Goal: Task Accomplishment & Management: Use online tool/utility

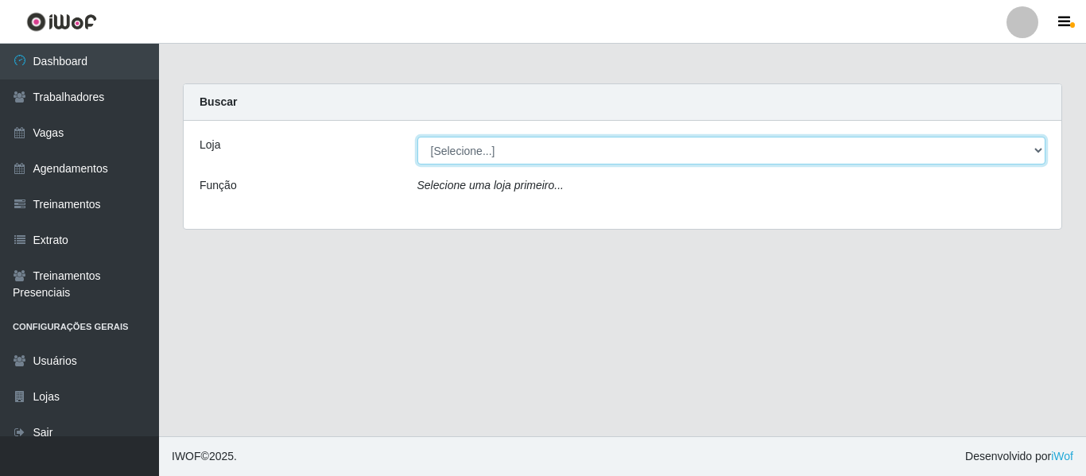
click at [833, 147] on select "[Selecione...] Varejão Supermercados" at bounding box center [731, 151] width 629 height 28
select select "237"
click at [417, 137] on select "[Selecione...] Varejão Supermercados" at bounding box center [731, 151] width 629 height 28
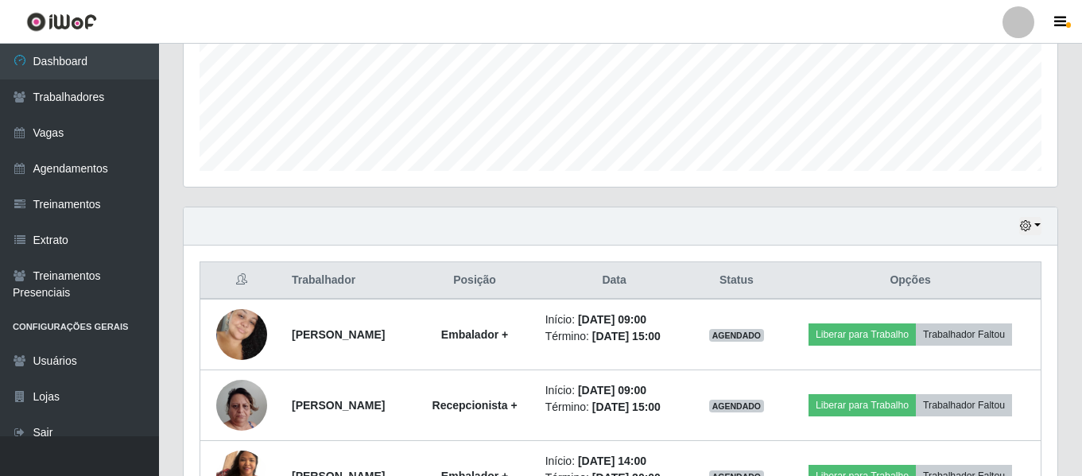
scroll to position [509, 0]
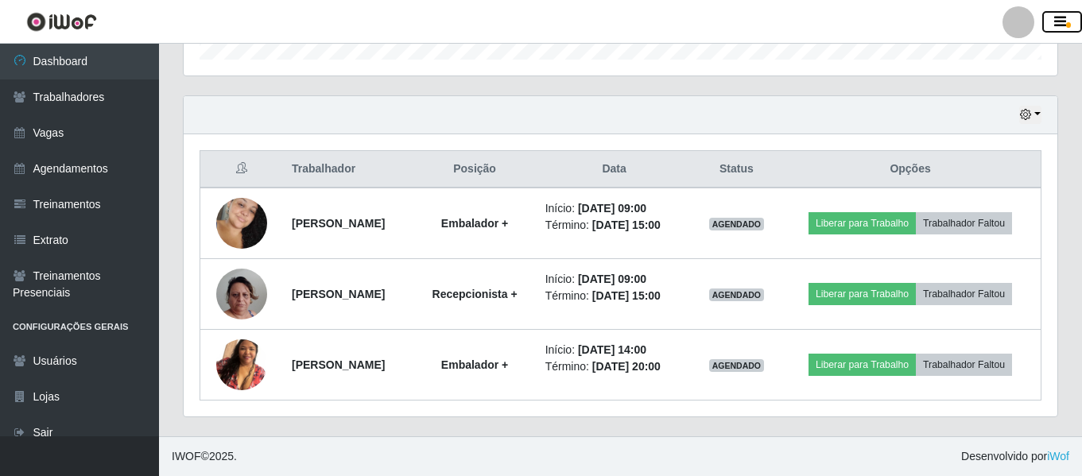
click at [1054, 21] on icon "button" at bounding box center [1060, 22] width 12 height 14
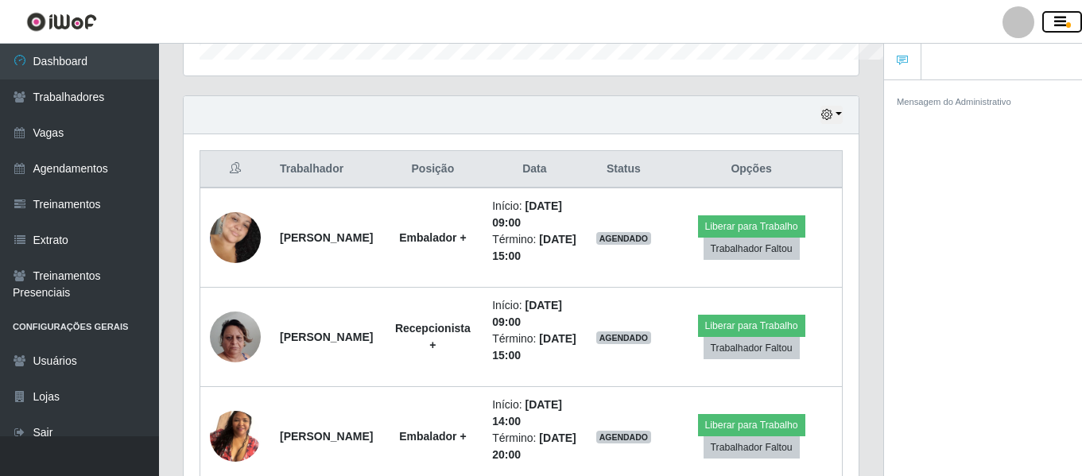
scroll to position [794830, 794485]
click at [1073, 17] on button "button" at bounding box center [1062, 22] width 40 height 22
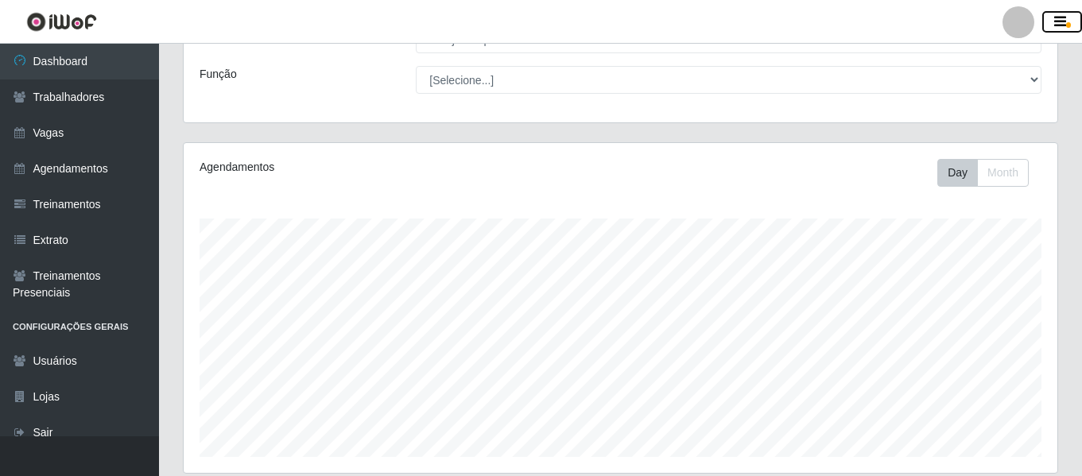
scroll to position [0, 0]
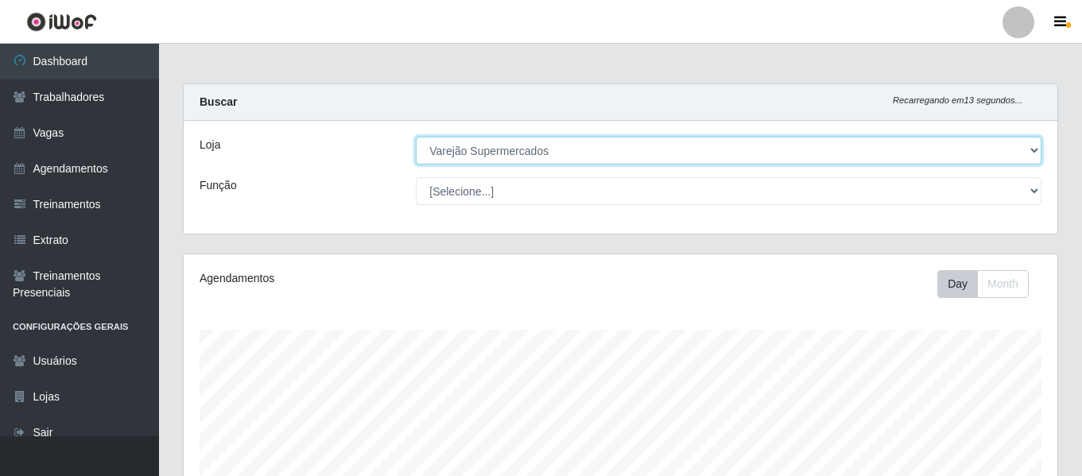
click at [1038, 146] on select "[Selecione...] Varejão Supermercados" at bounding box center [729, 151] width 626 height 28
click at [416, 137] on select "[Selecione...] Varejão Supermercados" at bounding box center [729, 151] width 626 height 28
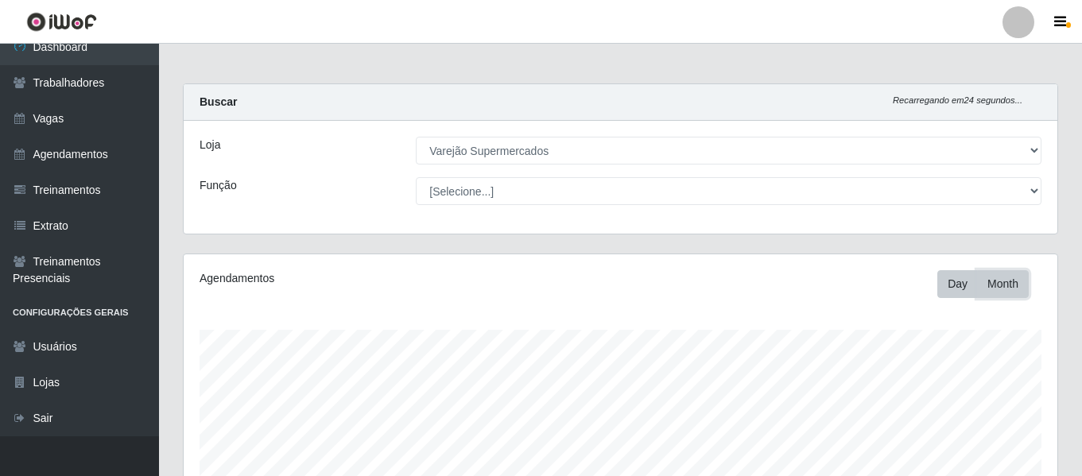
click at [994, 280] on button "Month" at bounding box center [1003, 284] width 52 height 28
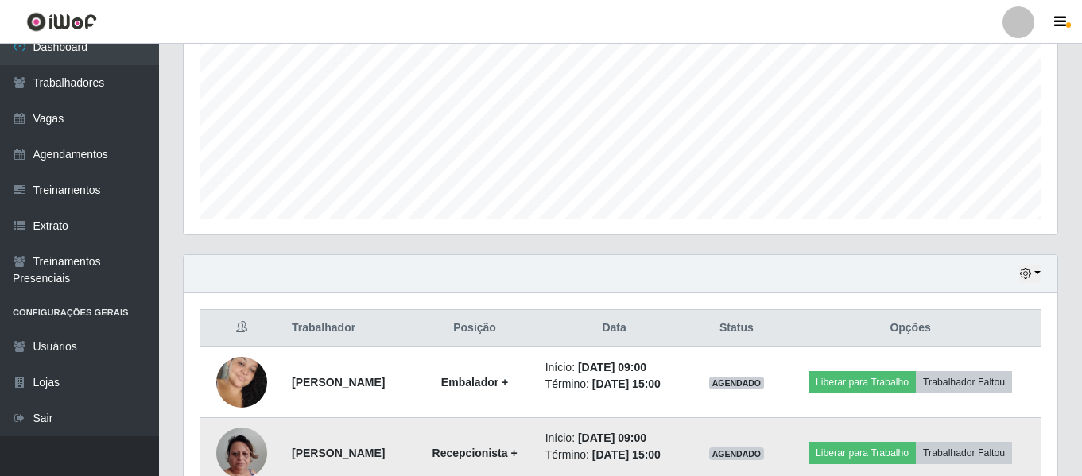
scroll to position [32, 0]
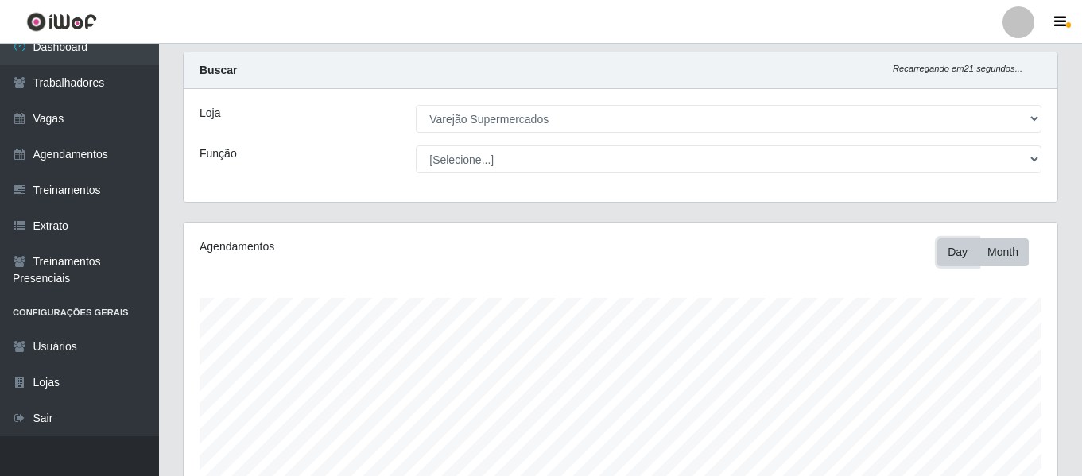
click at [957, 250] on button "Day" at bounding box center [957, 253] width 41 height 28
click at [1054, 30] on button "button" at bounding box center [1062, 22] width 40 height 22
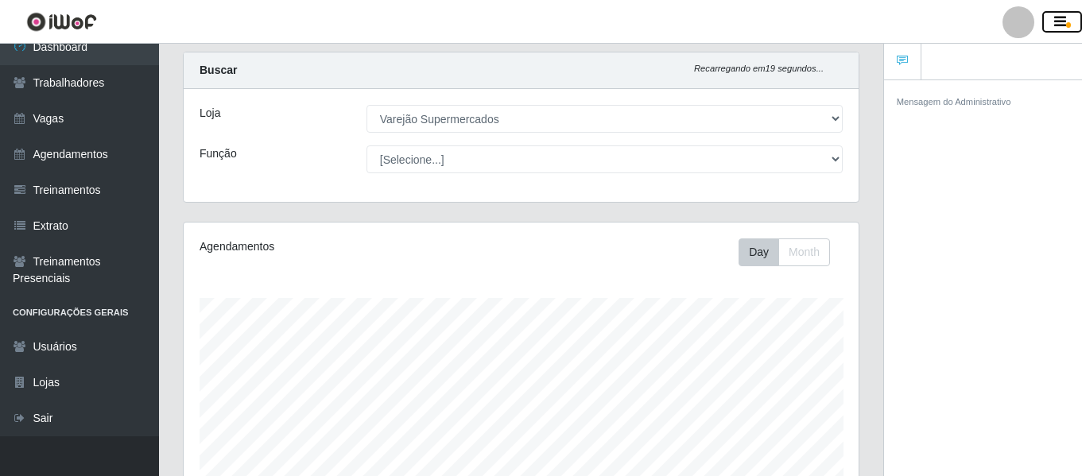
scroll to position [794830, 794484]
click at [1055, 14] on button "button" at bounding box center [1062, 22] width 40 height 22
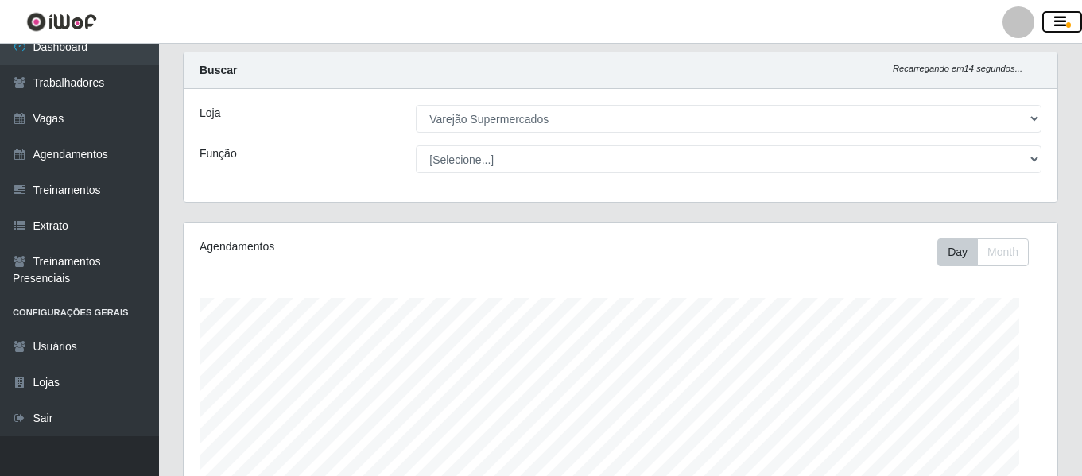
scroll to position [794830, 794286]
click at [1048, 25] on button "button" at bounding box center [1062, 22] width 40 height 22
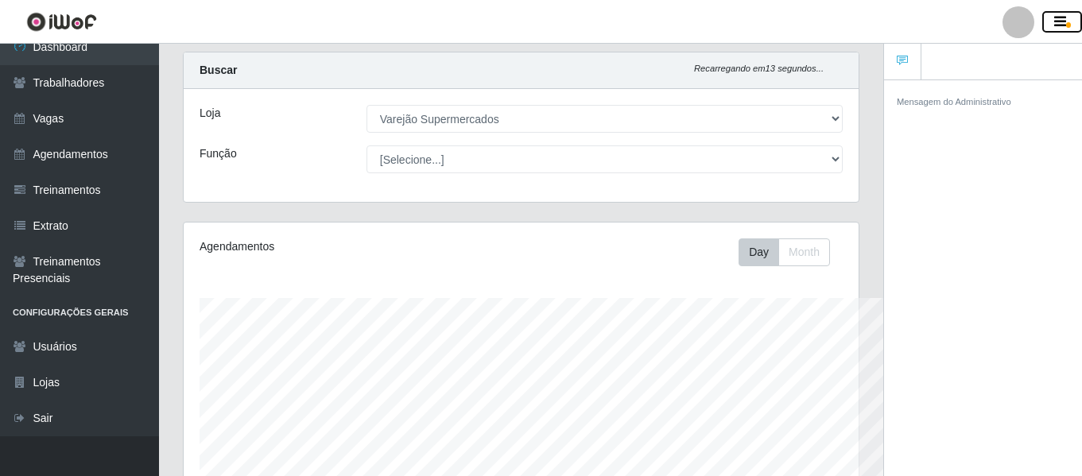
scroll to position [794830, 794485]
click at [910, 60] on link at bounding box center [902, 62] width 37 height 37
click at [1071, 21] on button "button" at bounding box center [1062, 22] width 40 height 22
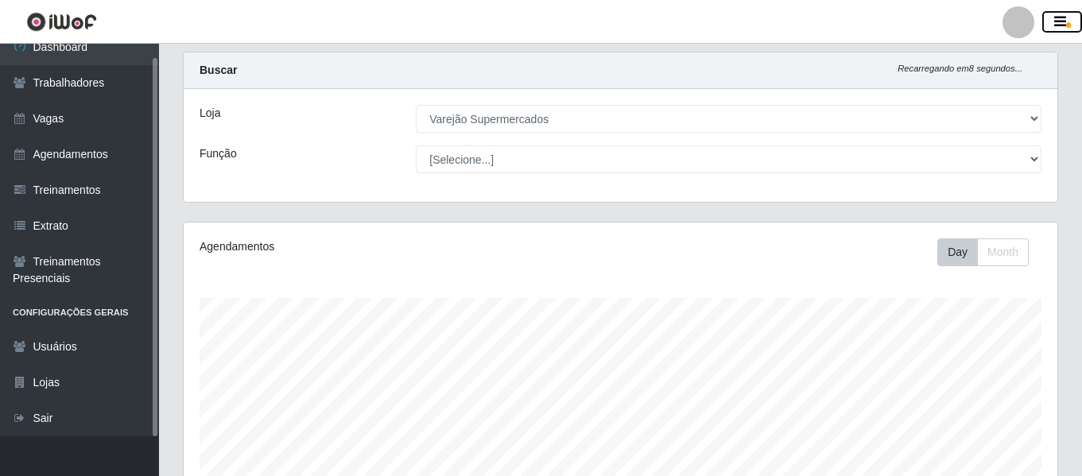
scroll to position [0, 0]
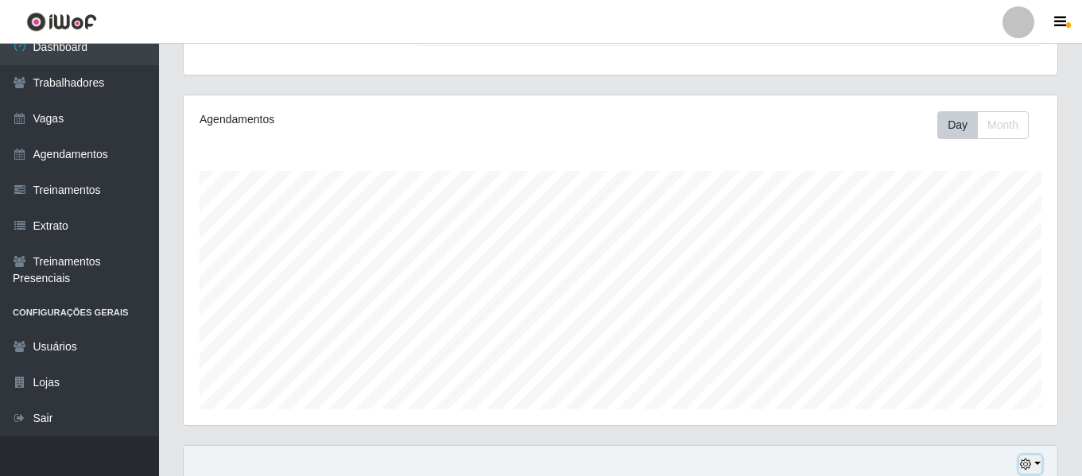
click at [1033, 460] on button "button" at bounding box center [1030, 465] width 22 height 18
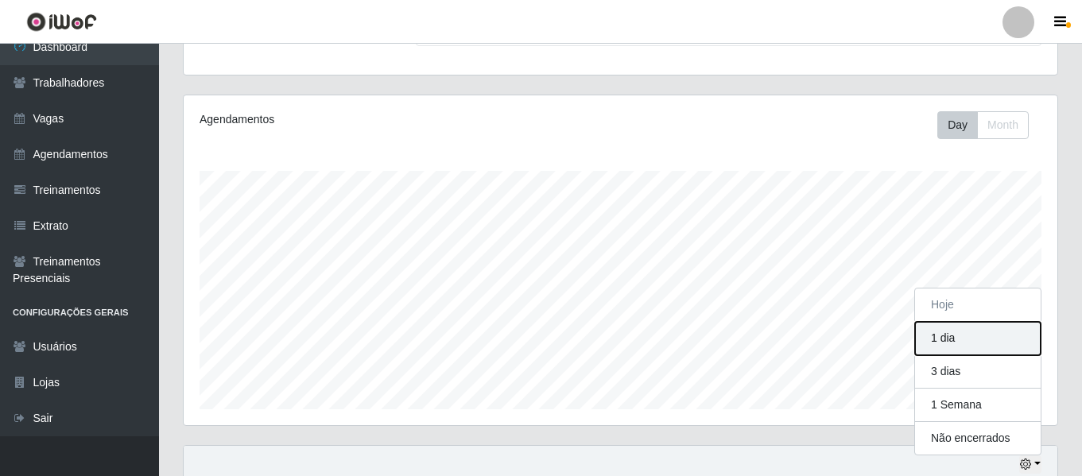
click at [946, 344] on button "1 dia" at bounding box center [978, 338] width 126 height 33
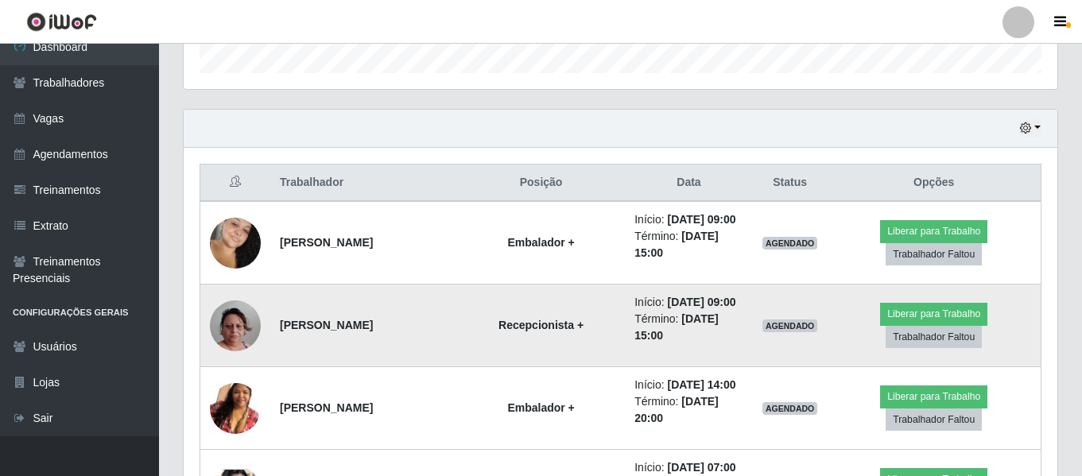
scroll to position [177, 0]
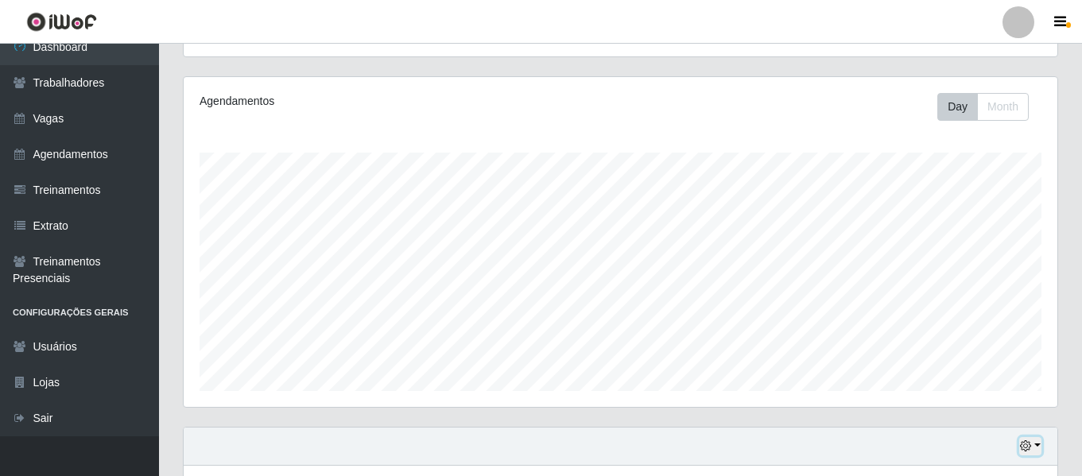
click at [1025, 445] on icon "button" at bounding box center [1025, 446] width 11 height 11
click at [969, 419] on button "Não encerrados" at bounding box center [978, 420] width 126 height 33
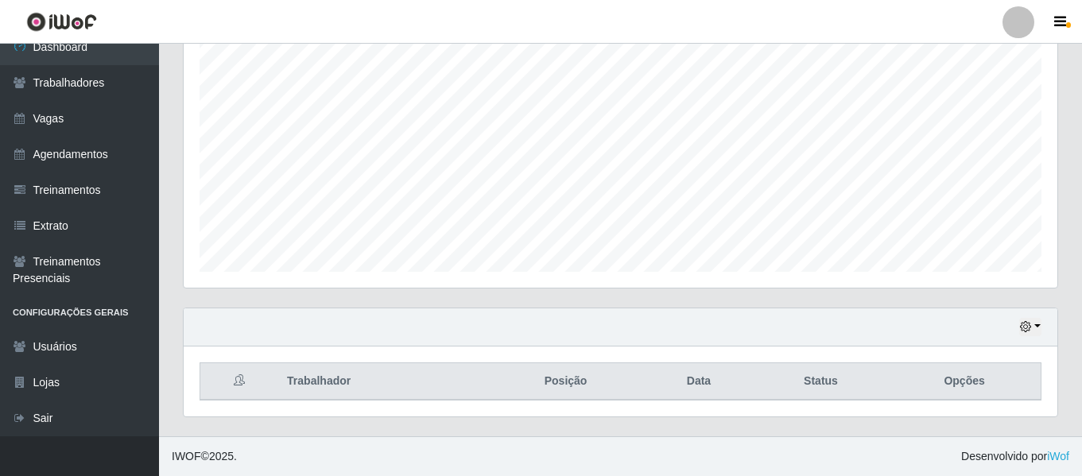
scroll to position [0, 0]
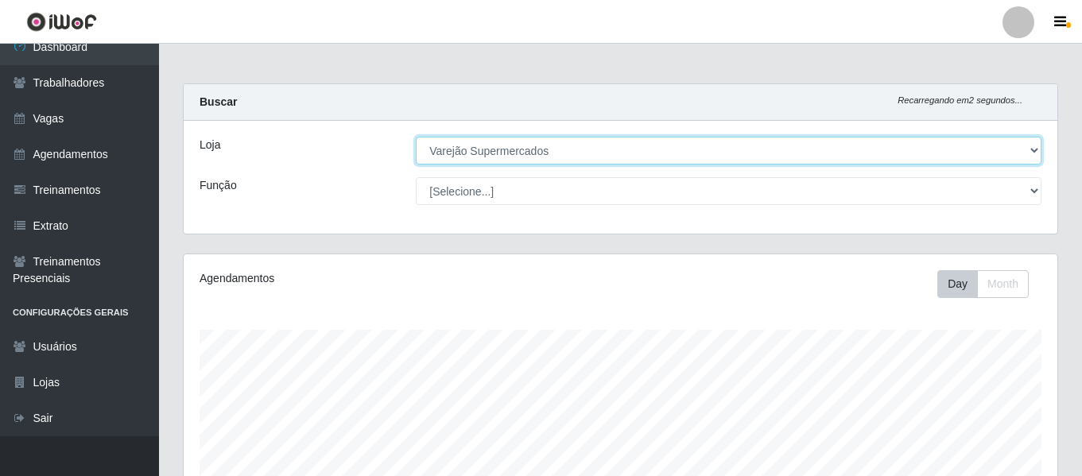
click at [675, 146] on select "[Selecione...] Varejão Supermercados" at bounding box center [729, 151] width 626 height 28
click at [416, 137] on select "[Selecione...] Varejão Supermercados" at bounding box center [729, 151] width 626 height 28
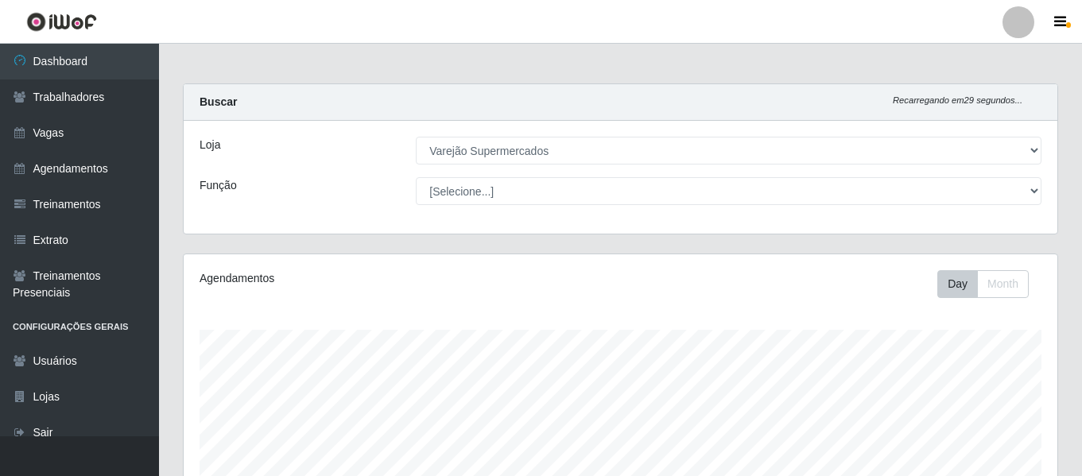
select select "237"
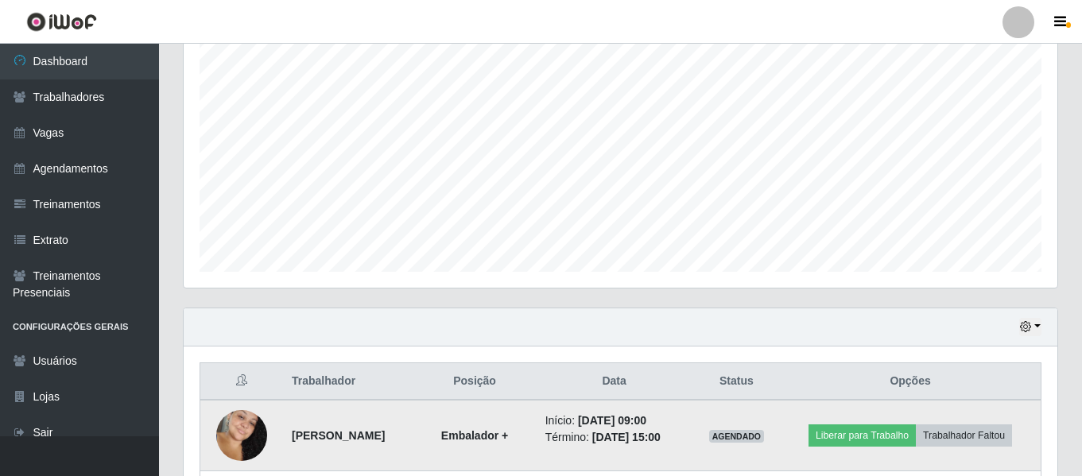
scroll to position [509, 0]
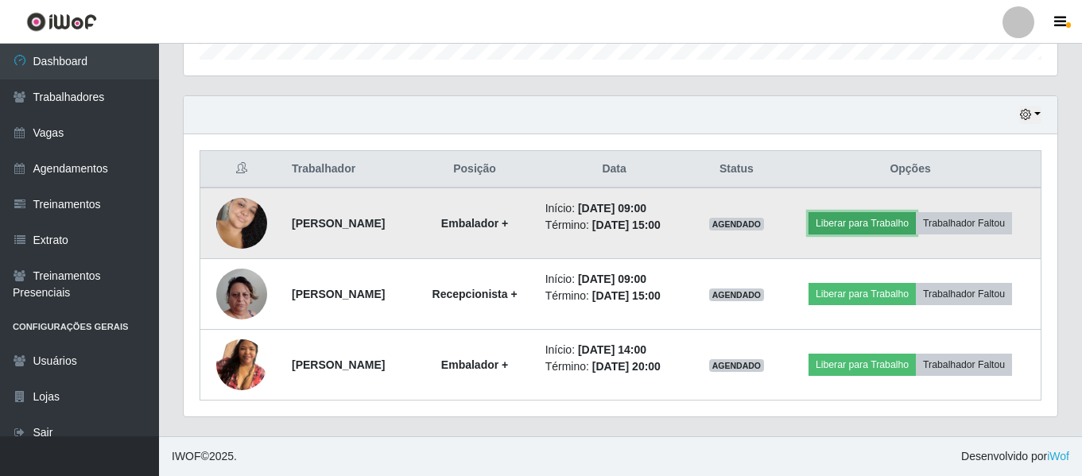
click at [874, 217] on button "Liberar para Trabalho" at bounding box center [862, 223] width 107 height 22
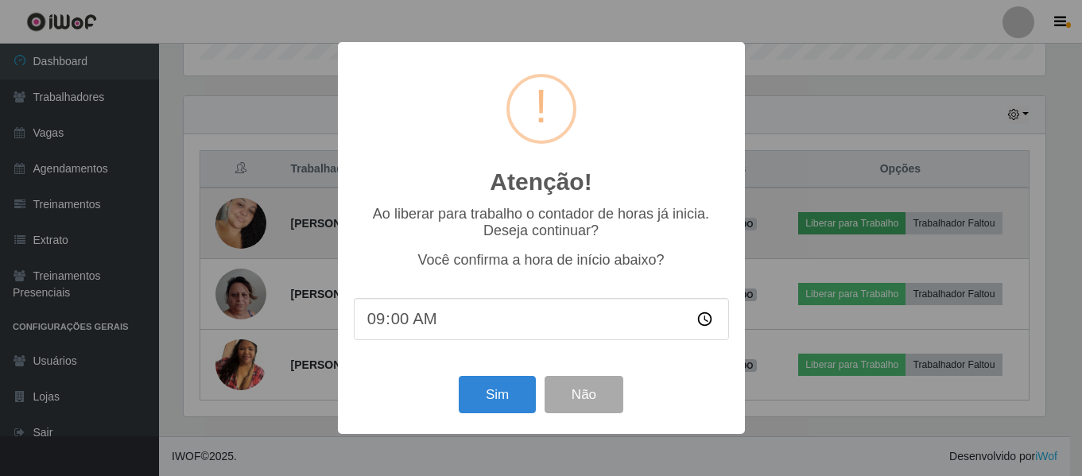
scroll to position [330, 866]
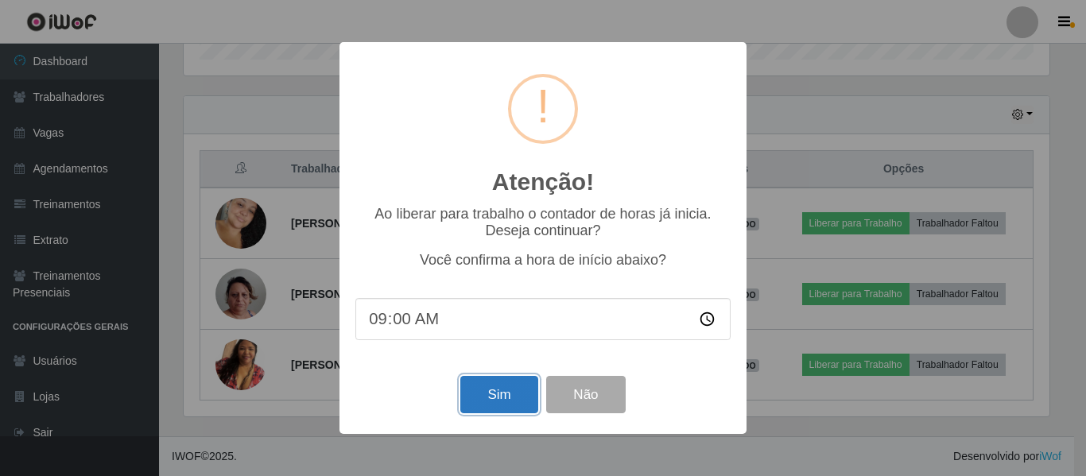
click at [483, 402] on button "Sim" at bounding box center [498, 394] width 77 height 37
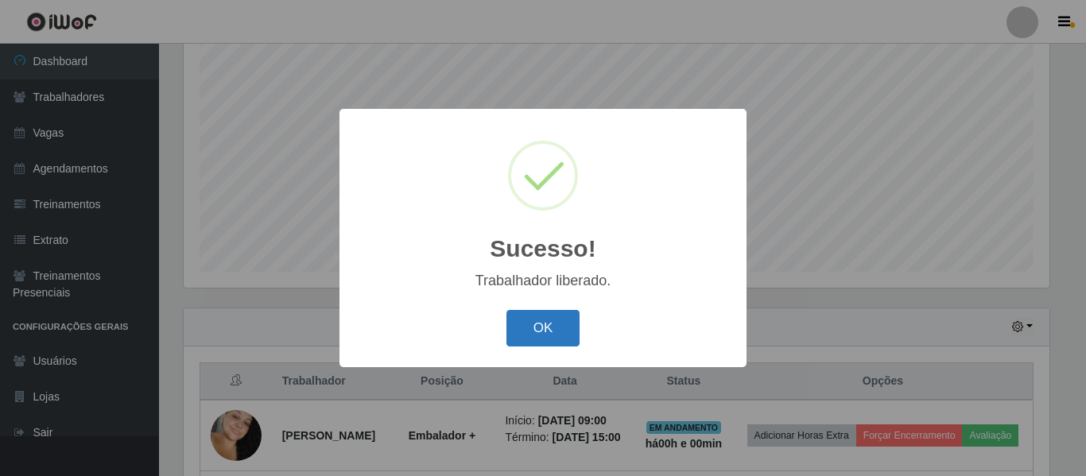
click at [538, 336] on button "OK" at bounding box center [544, 328] width 74 height 37
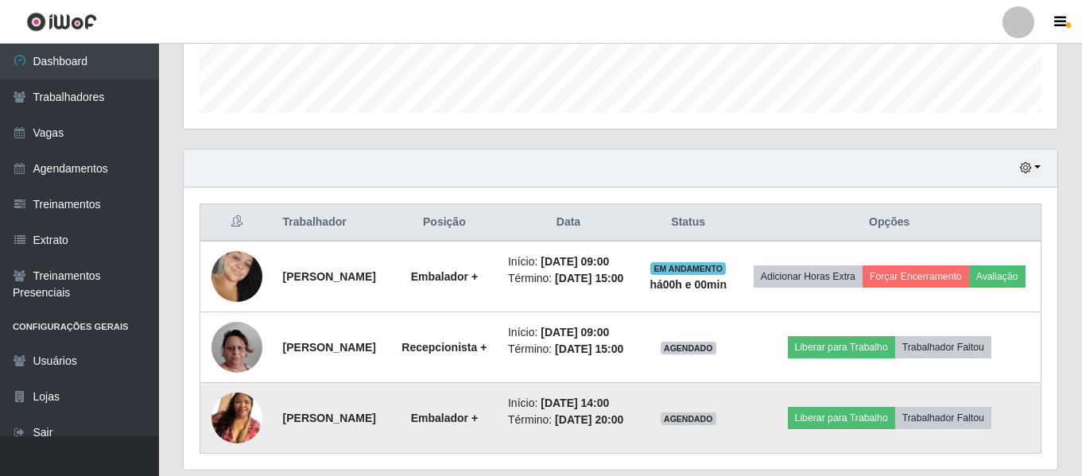
scroll to position [545, 0]
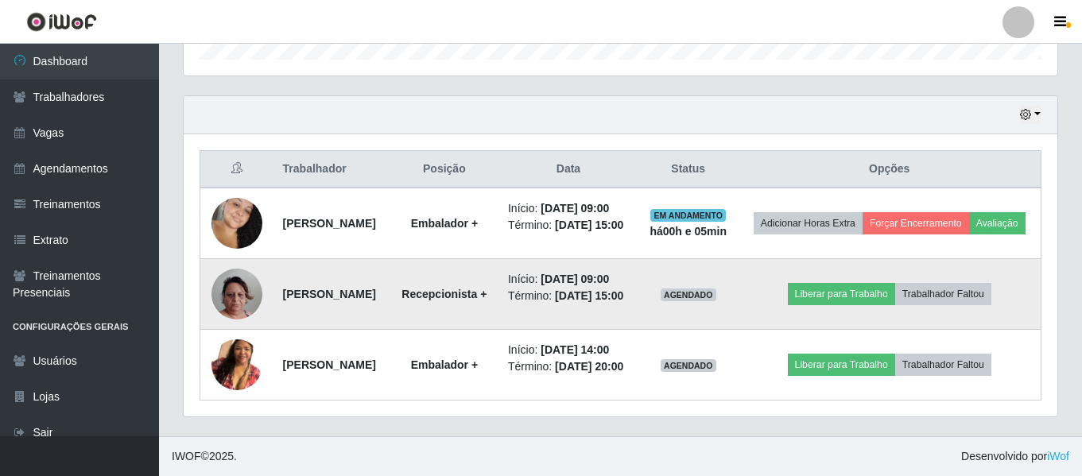
click at [226, 278] on img at bounding box center [237, 294] width 51 height 91
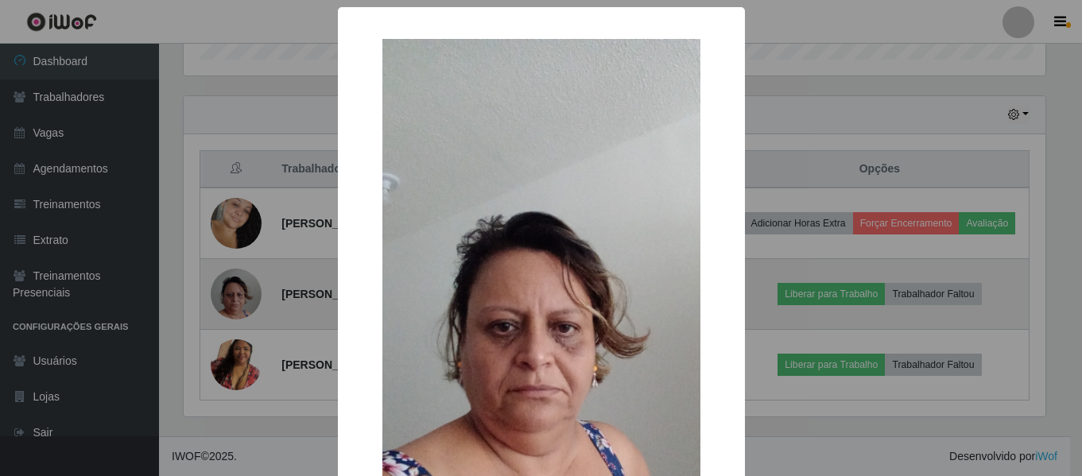
scroll to position [330, 866]
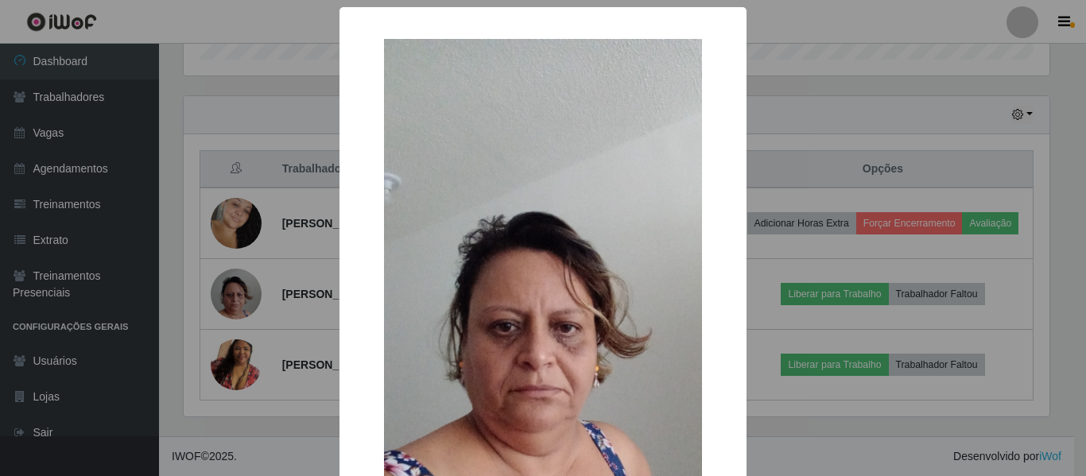
click at [227, 278] on div "× OK Cancel" at bounding box center [543, 238] width 1086 height 476
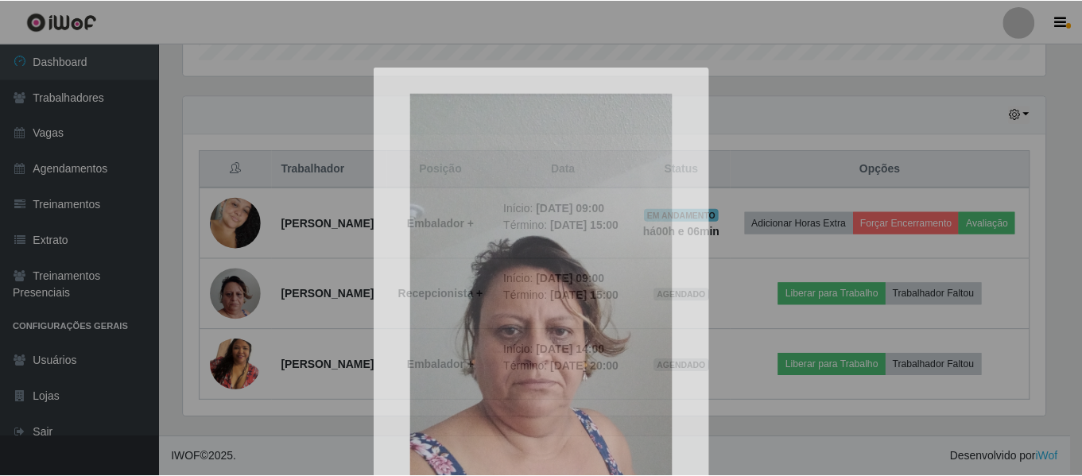
scroll to position [330, 874]
